Goal: Information Seeking & Learning: Learn about a topic

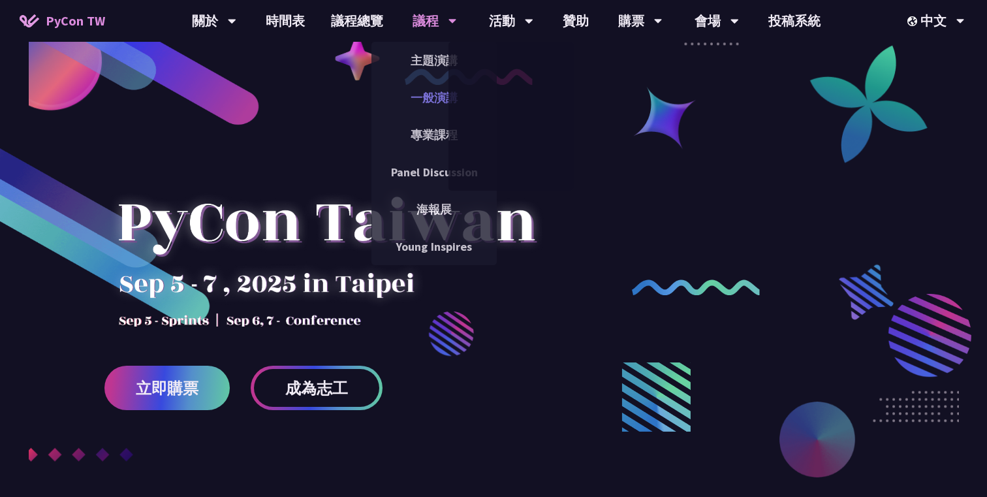
click at [440, 104] on link "一般演講" at bounding box center [434, 97] width 125 height 31
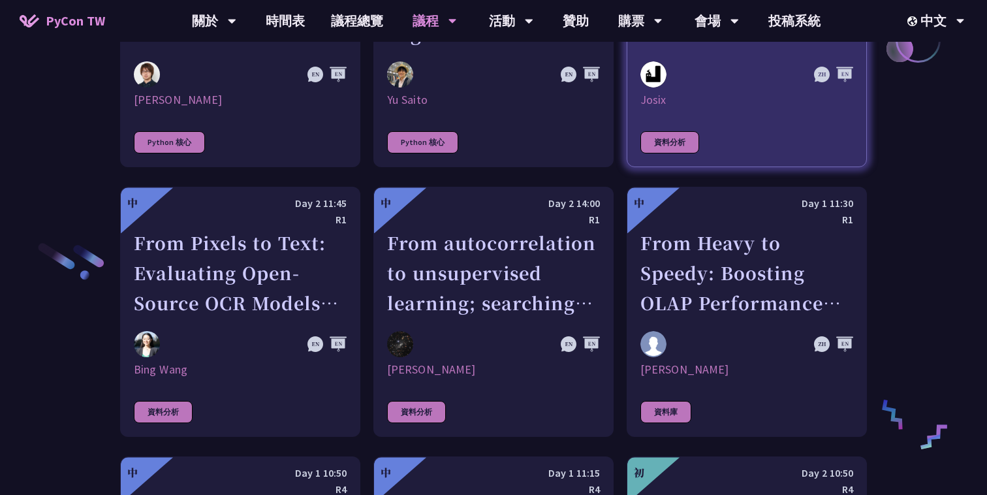
scroll to position [1949, 0]
click at [772, 211] on div "R1" at bounding box center [747, 219] width 213 height 16
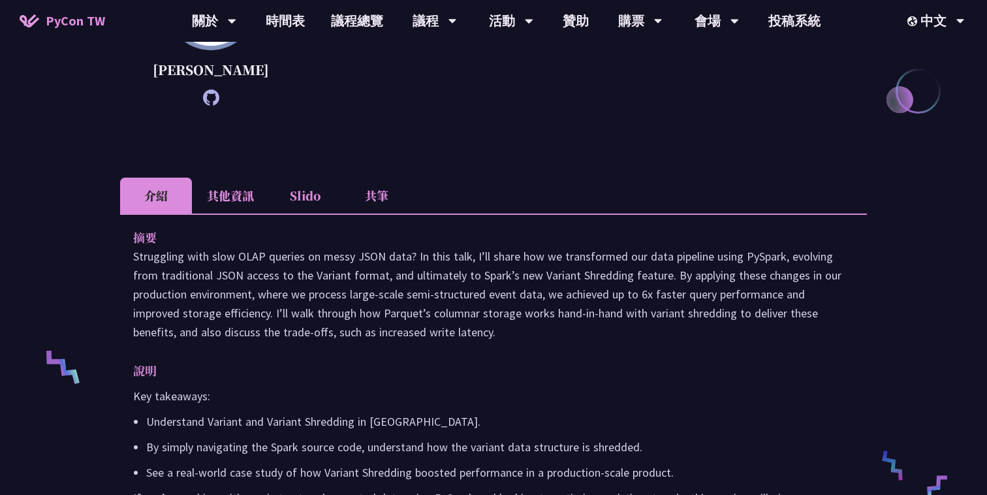
scroll to position [313, 0]
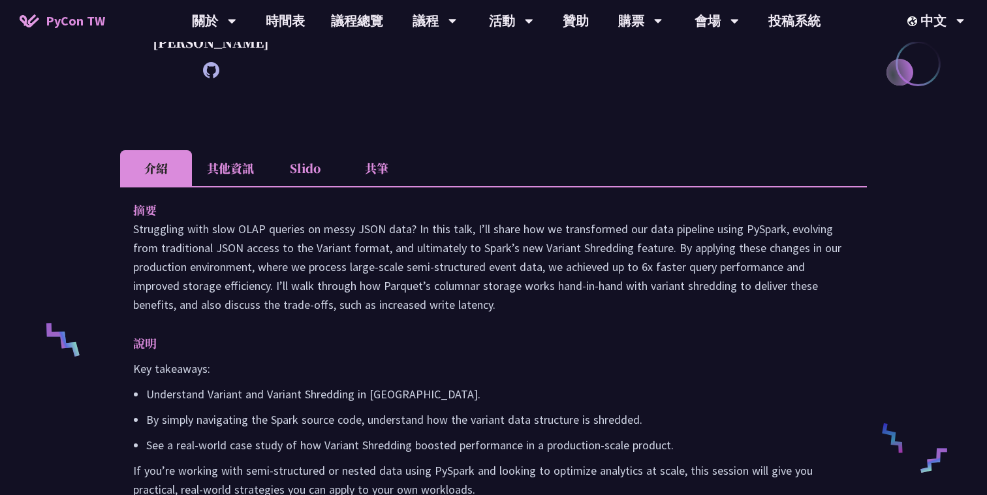
click at [252, 249] on p "Struggling with slow OLAP queries on messy JSON data? In this talk, I’ll share …" at bounding box center [493, 266] width 721 height 95
click at [244, 257] on div at bounding box center [244, 257] width 0 height 0
click at [451, 314] on p "Struggling with slow OLAP queries on messy JSON data? In this talk, I’ll share …" at bounding box center [493, 266] width 721 height 95
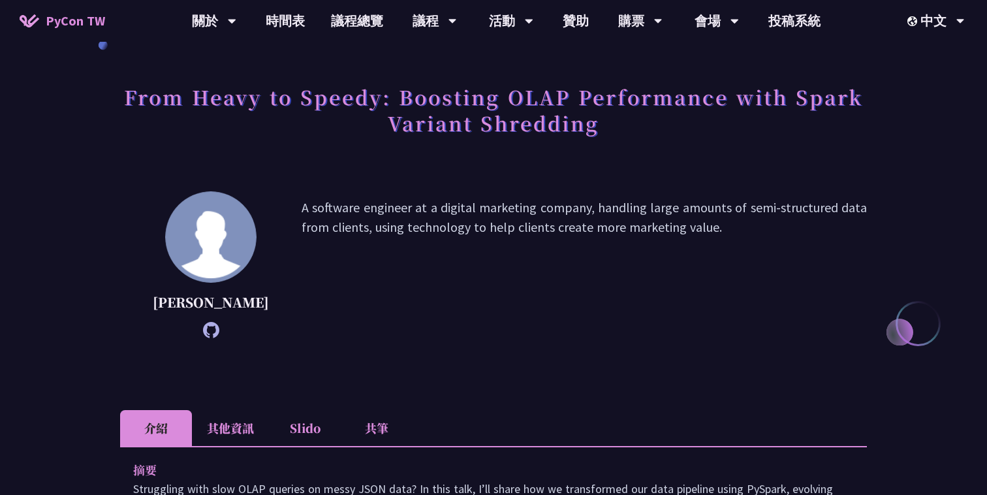
scroll to position [72, 0]
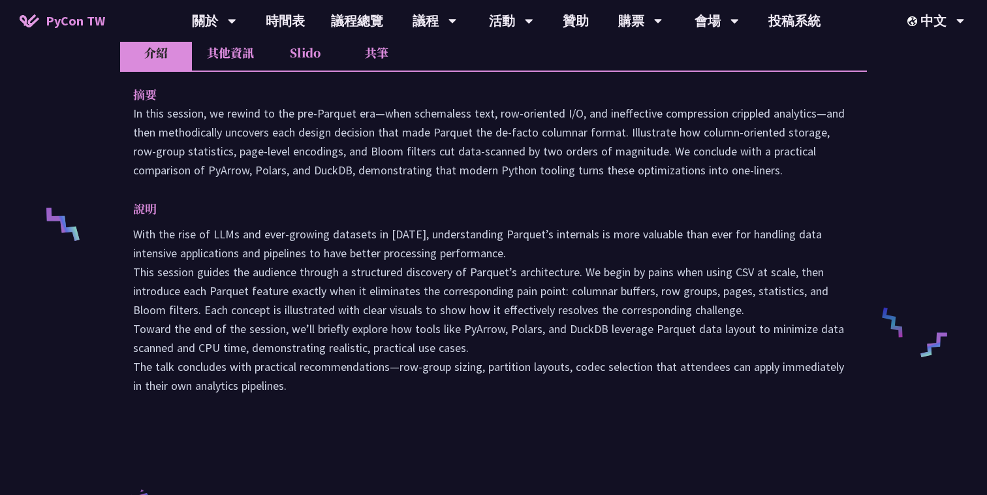
scroll to position [428, 0]
click at [257, 306] on p "With the rise of LLMs and ever-growing datasets in [DATE], understanding Parque…" at bounding box center [493, 310] width 721 height 170
click at [236, 61] on li "其他資訊" at bounding box center [230, 53] width 77 height 36
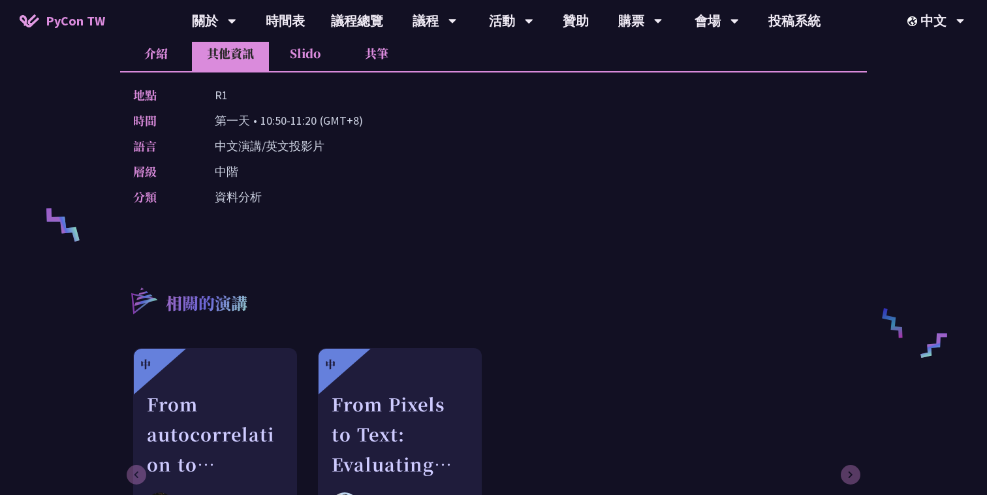
click at [167, 55] on li "介紹" at bounding box center [156, 53] width 72 height 36
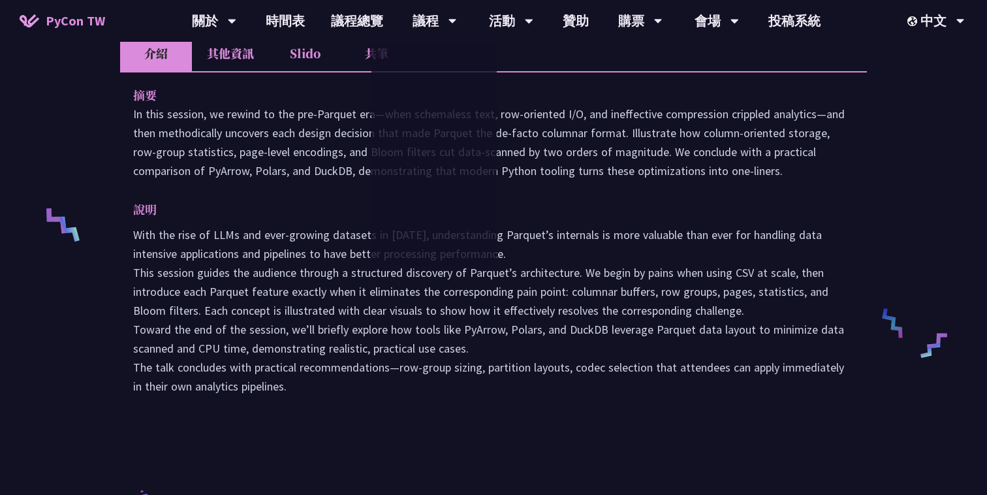
click at [553, 309] on p "With the rise of LLMs and ever-growing datasets in 2025, understanding Parquet’…" at bounding box center [493, 310] width 721 height 170
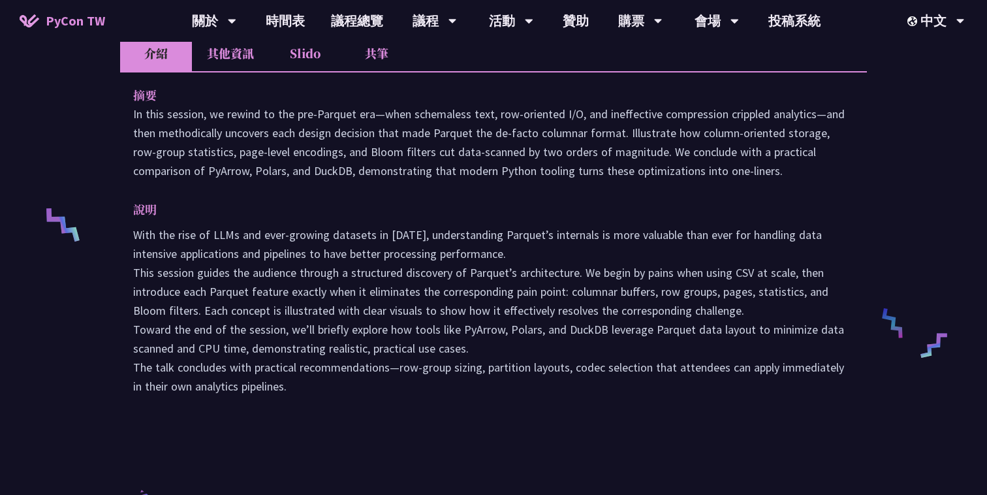
click at [375, 56] on li "共筆" at bounding box center [377, 53] width 72 height 36
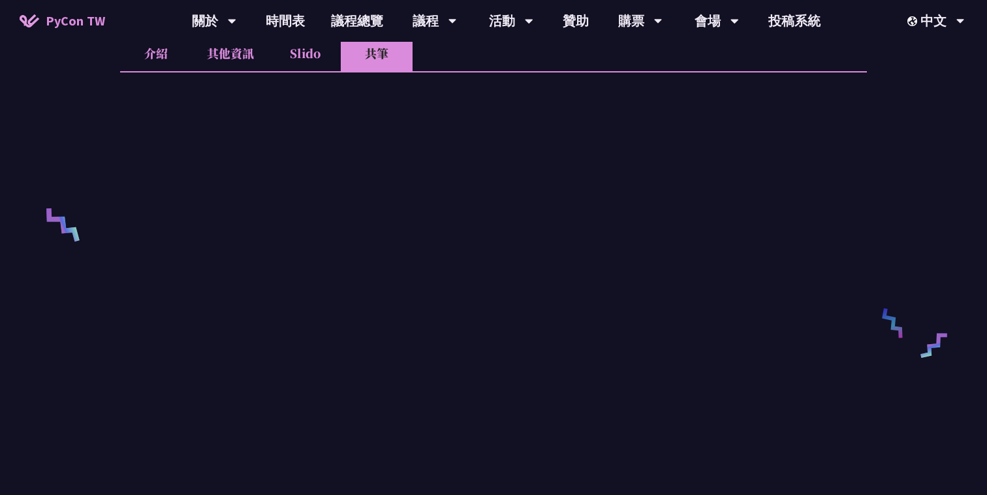
click at [223, 54] on li "其他資訊" at bounding box center [230, 53] width 77 height 36
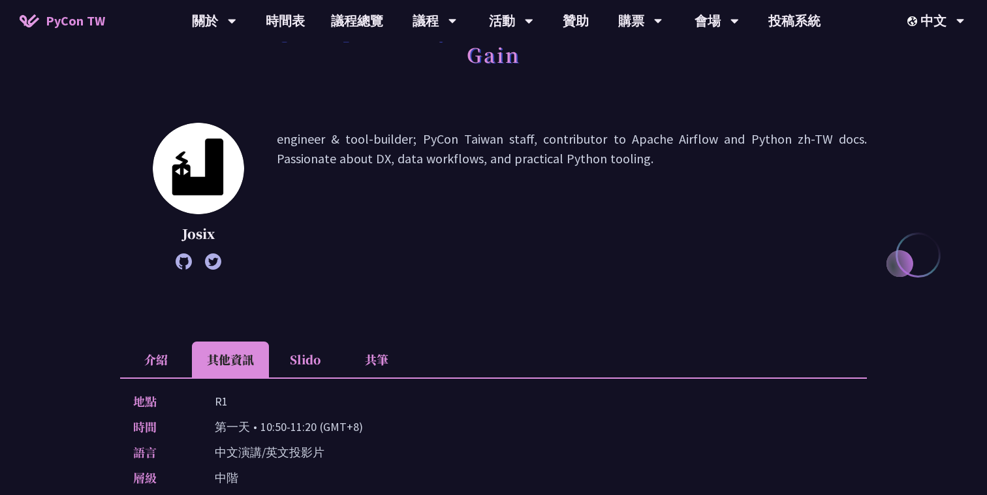
scroll to position [118, 0]
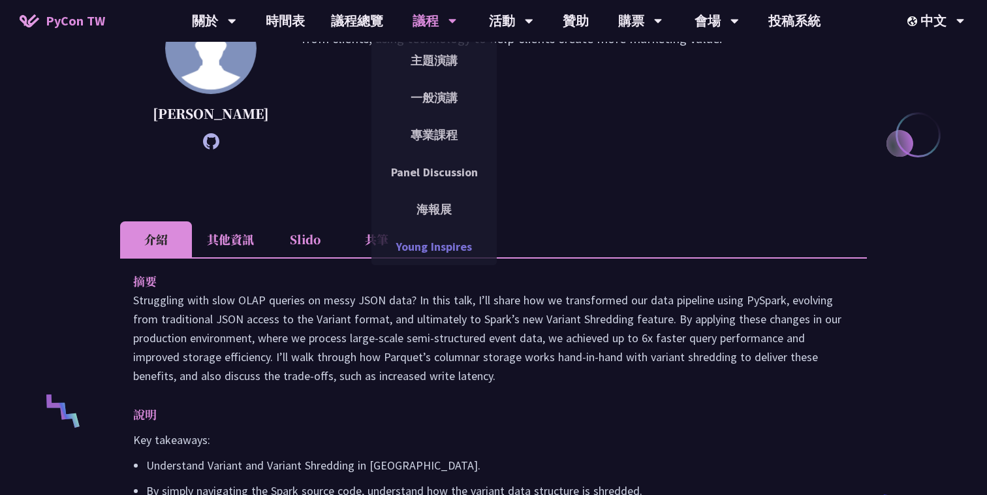
scroll to position [279, 0]
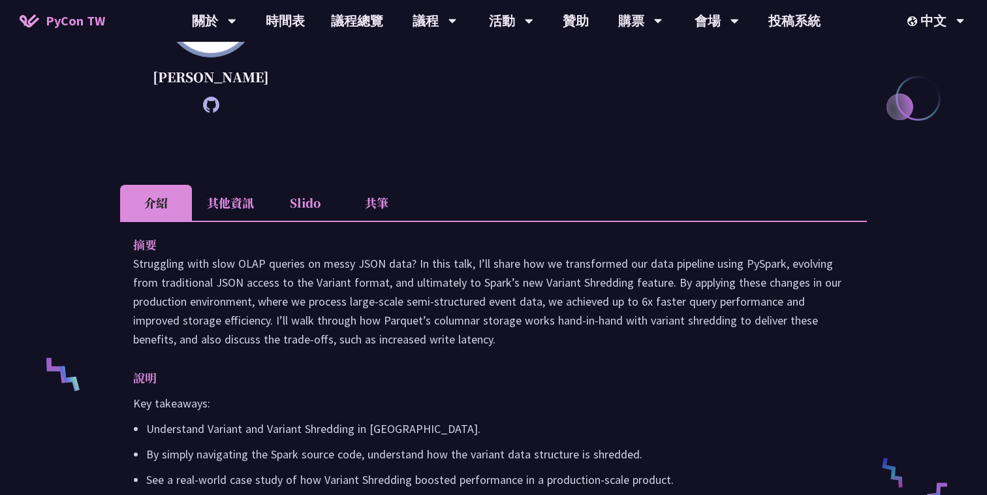
click at [371, 221] on li "共筆" at bounding box center [377, 203] width 72 height 36
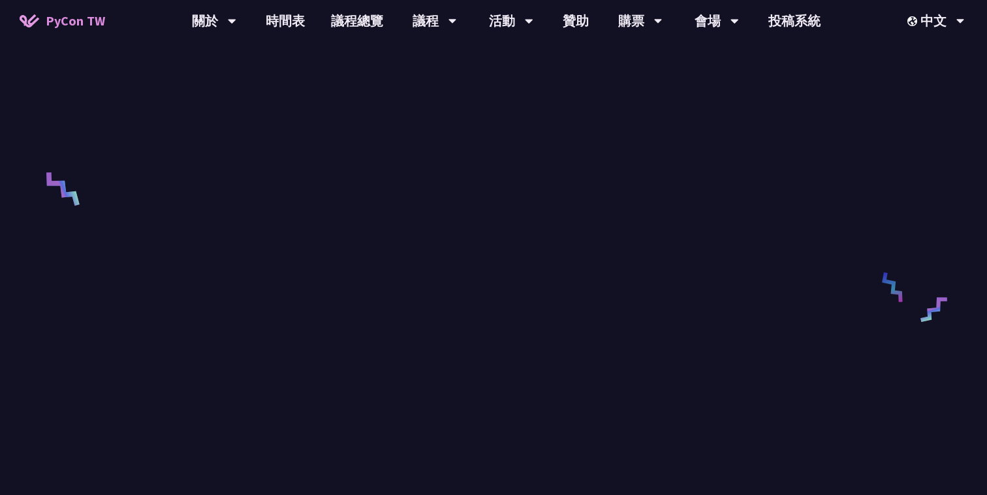
scroll to position [449, 0]
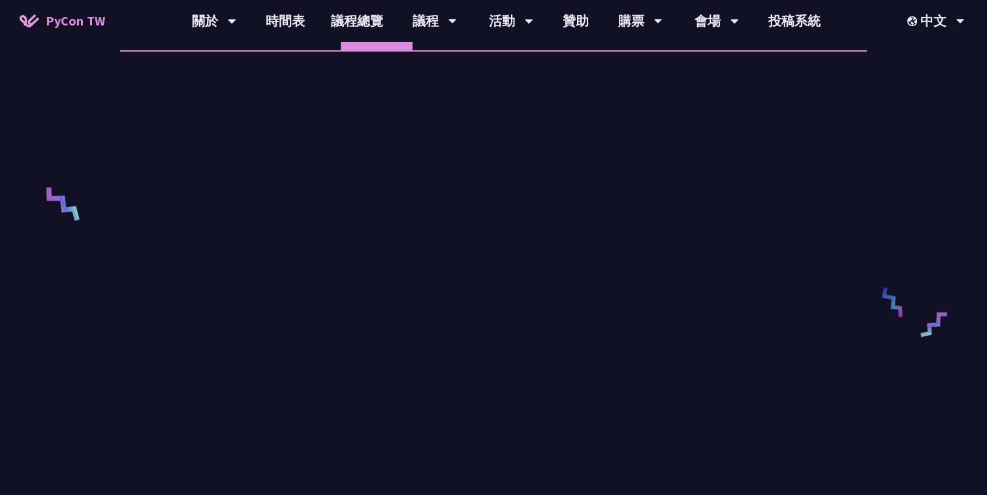
click at [293, 50] on li "Slido" at bounding box center [305, 32] width 72 height 36
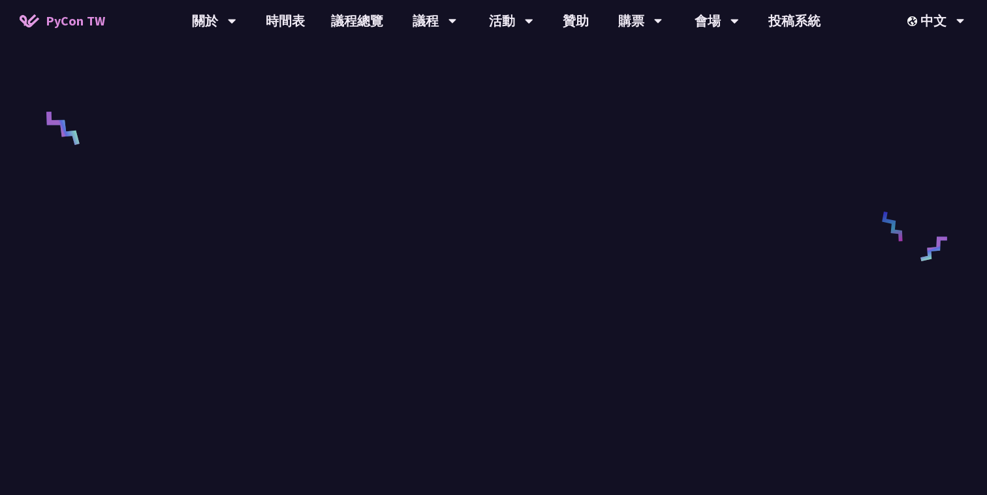
scroll to position [351, 0]
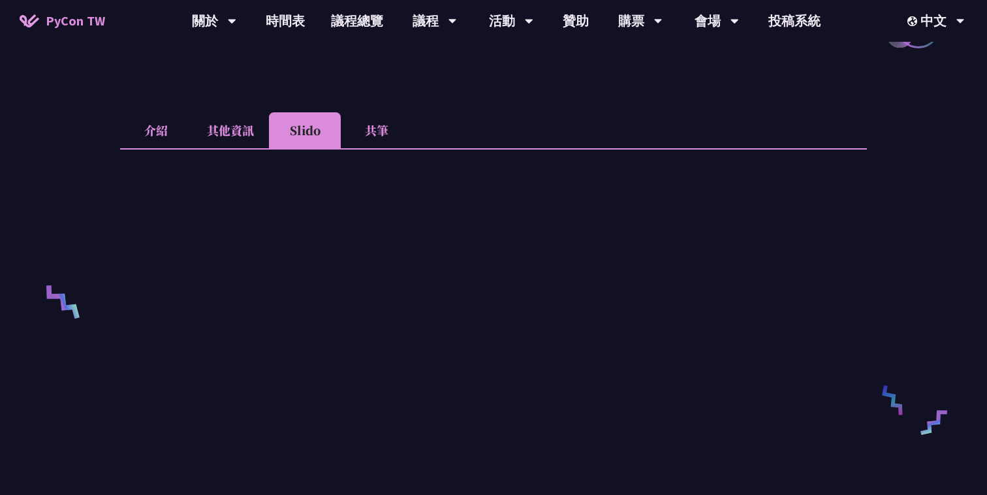
click at [238, 142] on li "其他資訊" at bounding box center [230, 130] width 77 height 36
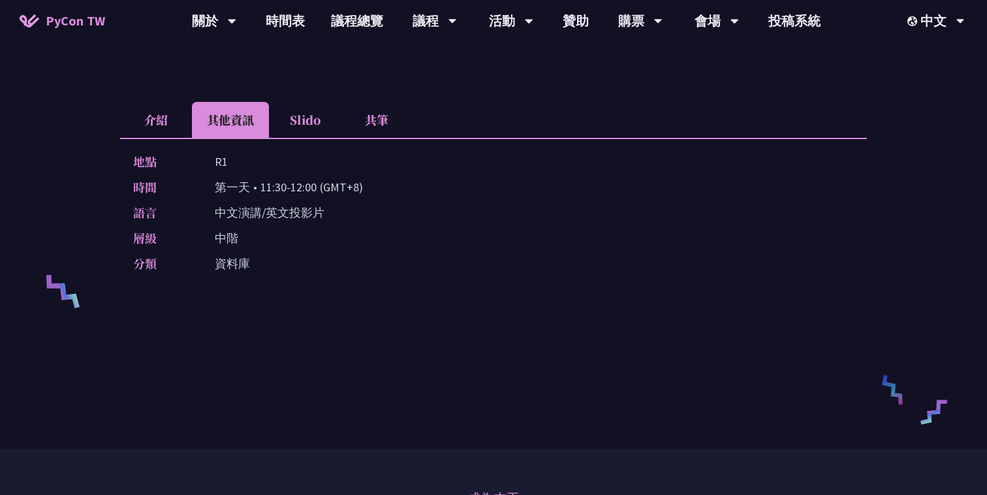
scroll to position [338, 0]
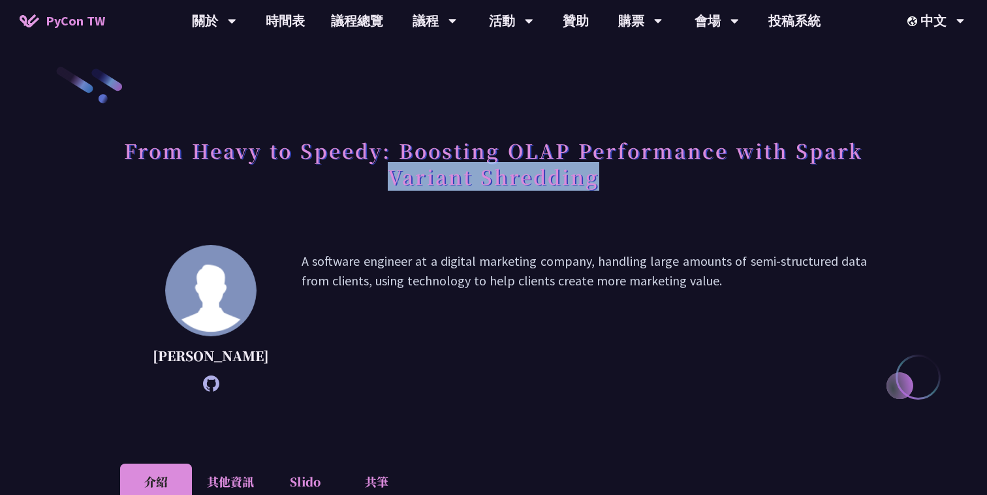
drag, startPoint x: 634, startPoint y: 180, endPoint x: 381, endPoint y: 180, distance: 252.7
click at [381, 180] on h1 "From Heavy to Speedy: Boosting OLAP Performance with Spark Variant Shredding" at bounding box center [493, 163] width 747 height 65
click at [373, 191] on div at bounding box center [373, 191] width 0 height 0
copy h1 "Variant Shredding"
click at [633, 202] on div "From Heavy to Speedy: Boosting OLAP Performance with Spark Variant Shredding" at bounding box center [493, 178] width 747 height 95
